Goal: Find specific page/section: Find specific page/section

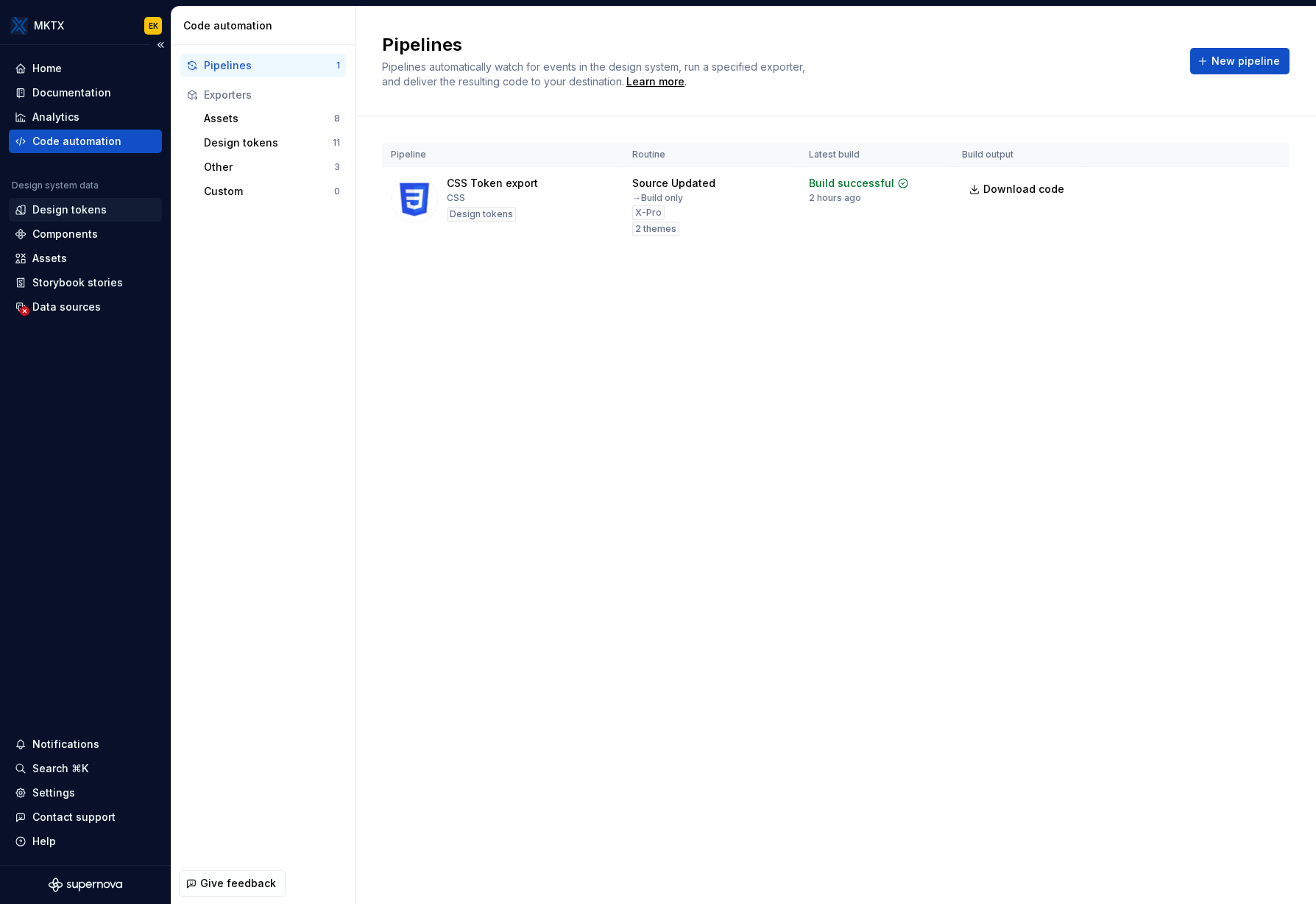
click at [117, 207] on div "Design tokens" at bounding box center [85, 209] width 142 height 14
